Goal: Information Seeking & Learning: Check status

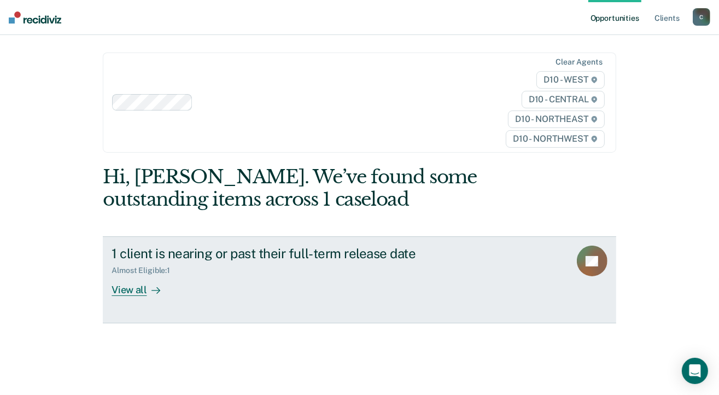
click at [133, 296] on link "1 client is nearing or past their full-term release date Almost Eligible : 1 Vi…" at bounding box center [359, 279] width 513 height 86
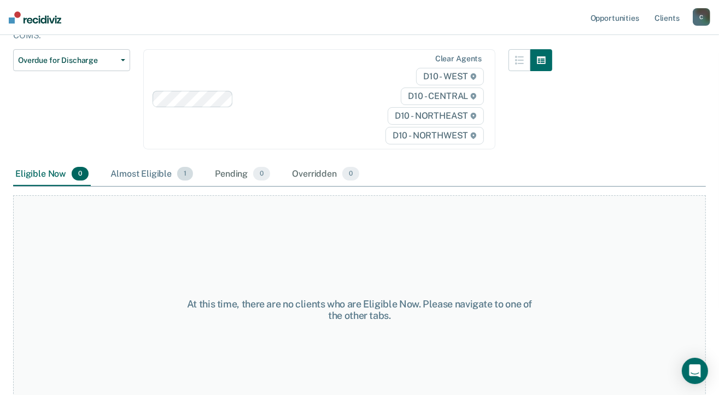
scroll to position [109, 0]
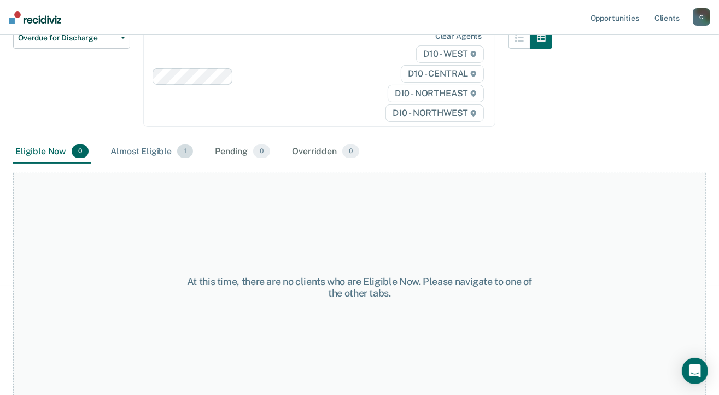
click at [149, 151] on div "Almost Eligible 1" at bounding box center [151, 152] width 87 height 24
